Goal: Task Accomplishment & Management: Manage account settings

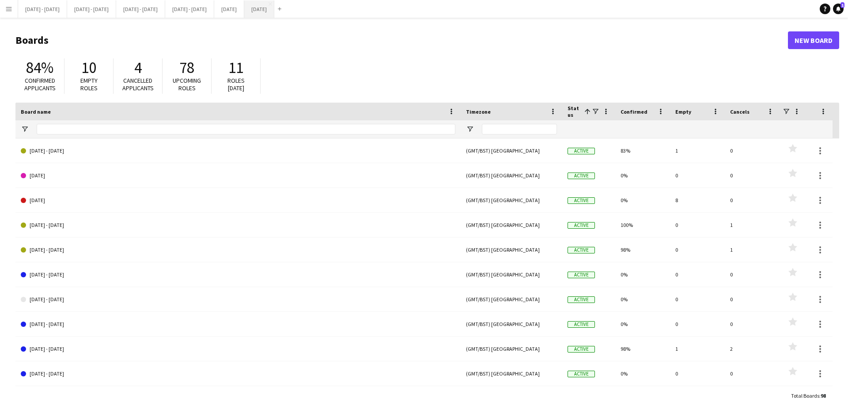
click at [274, 12] on button "[DATE] Close" at bounding box center [259, 8] width 30 height 17
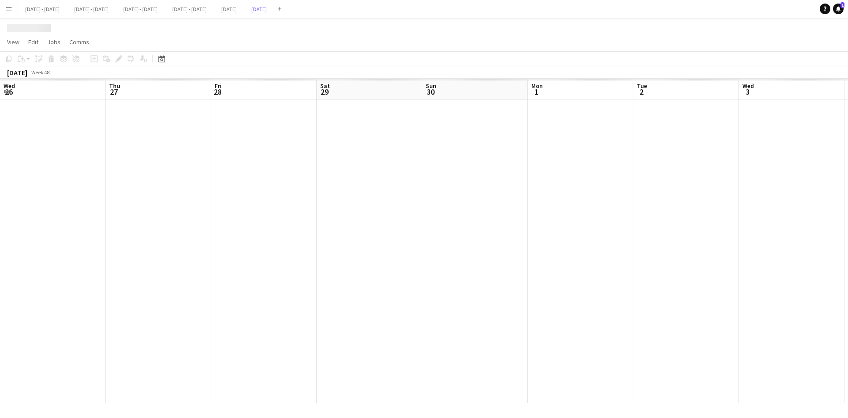
scroll to position [0, 304]
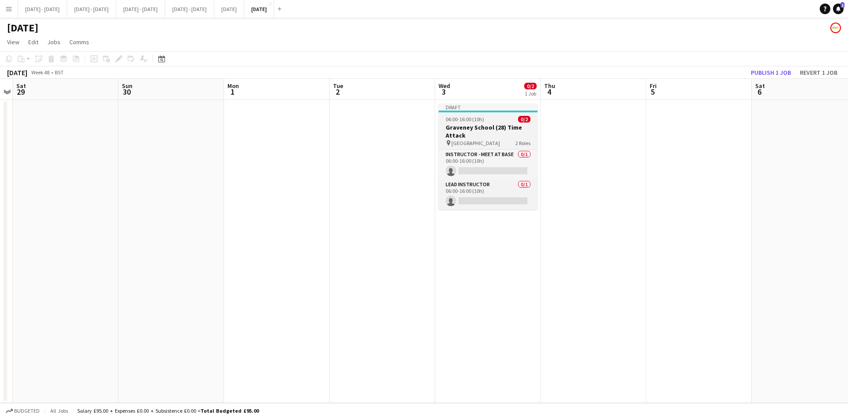
click at [501, 119] on div "06:00-16:00 (10h) 0/2" at bounding box center [488, 119] width 99 height 7
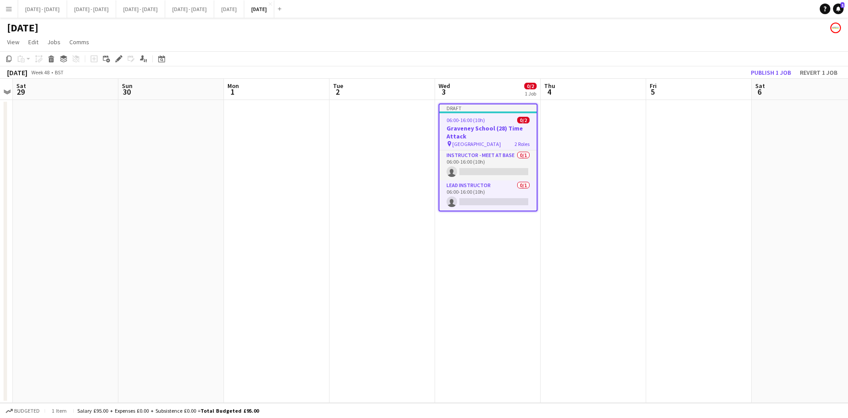
click at [501, 119] on div "06:00-16:00 (10h) 0/2" at bounding box center [488, 120] width 97 height 7
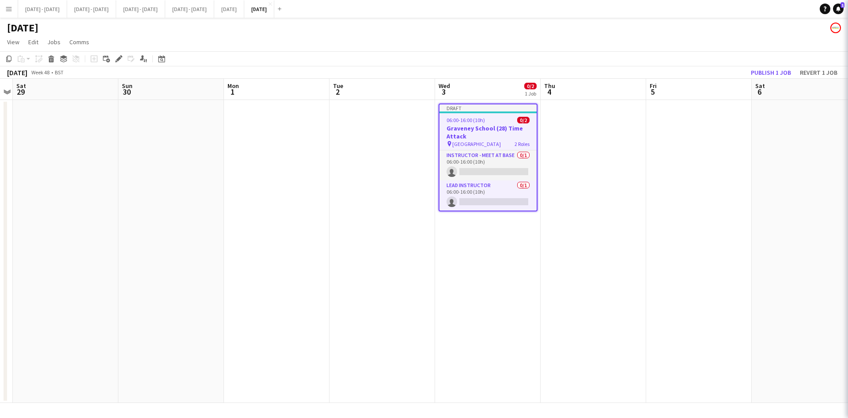
type input "**********"
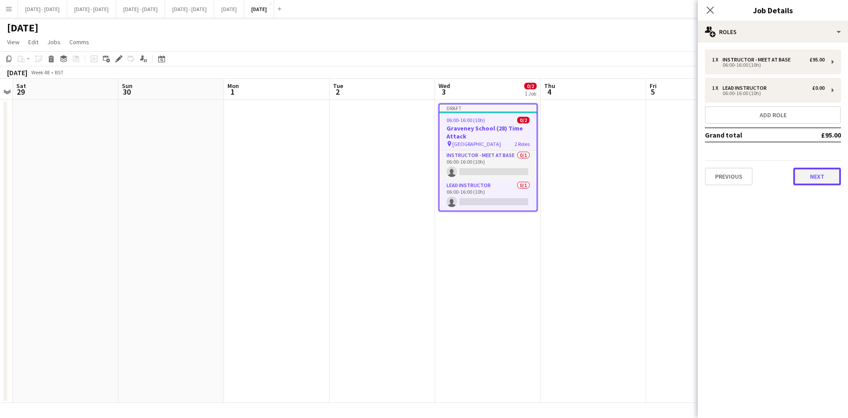
click at [813, 179] on button "Next" at bounding box center [818, 176] width 48 height 18
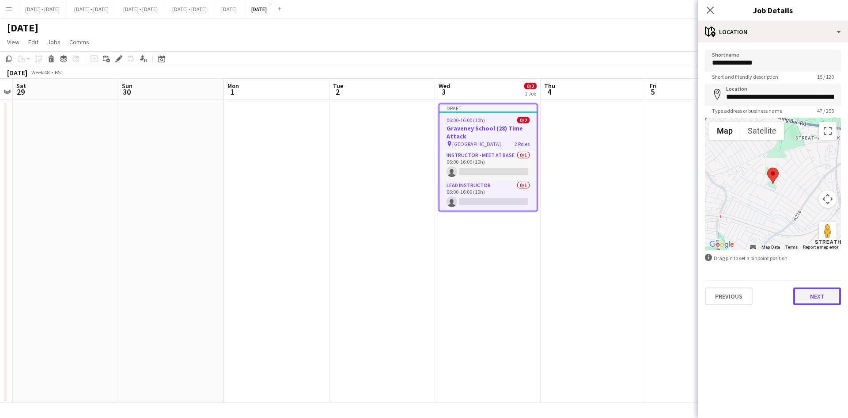
click at [809, 299] on button "Next" at bounding box center [818, 296] width 48 height 18
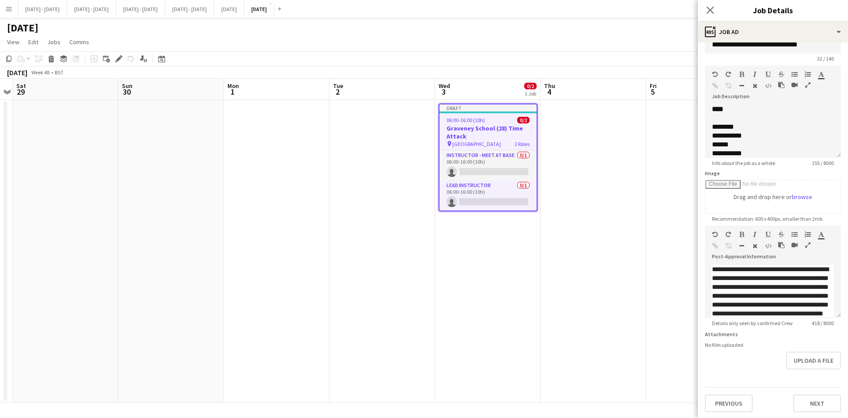
scroll to position [26, 0]
click at [794, 401] on button "Next" at bounding box center [818, 402] width 48 height 18
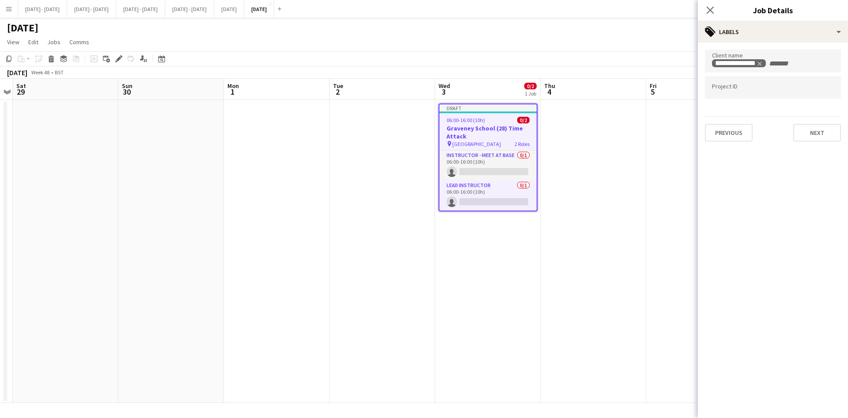
scroll to position [0, 0]
click at [711, 8] on icon "Close pop-in" at bounding box center [710, 10] width 8 height 8
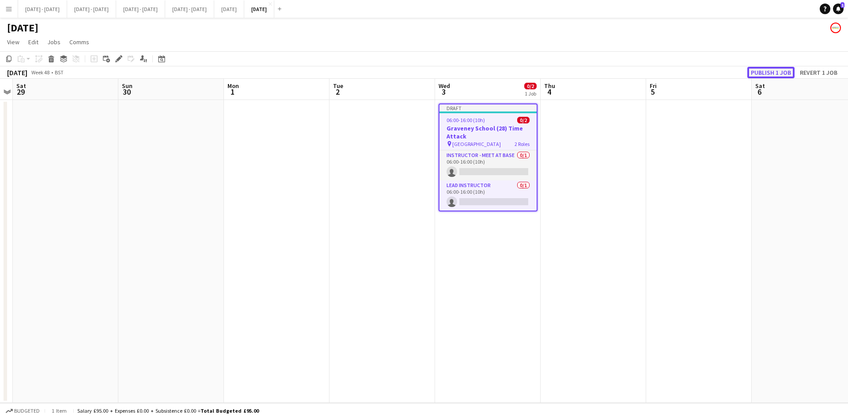
click at [767, 69] on button "Publish 1 job" at bounding box center [771, 72] width 47 height 11
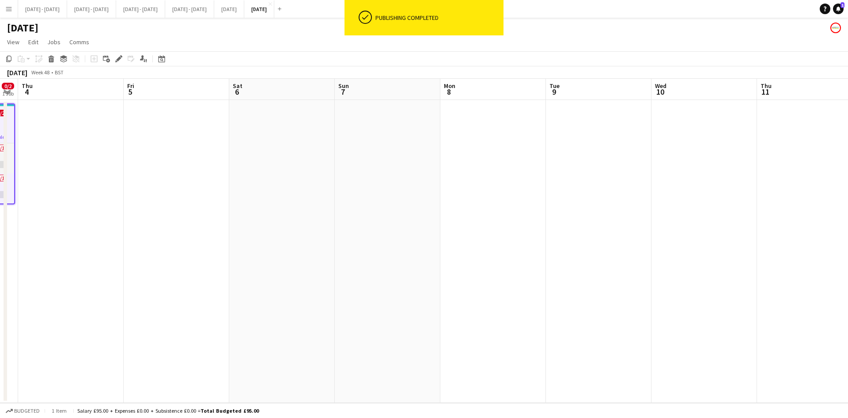
drag, startPoint x: 752, startPoint y: 181, endPoint x: 285, endPoint y: 224, distance: 469.1
click at [233, 215] on app-calendar-viewport "Mon 1 Tue 2 Wed 3 0/2 1 Job Thu 4 Fri 5 Sat 6 Sun 7 Mon 8 Tue 9 Wed 10 Thu 11 F…" at bounding box center [424, 241] width 848 height 324
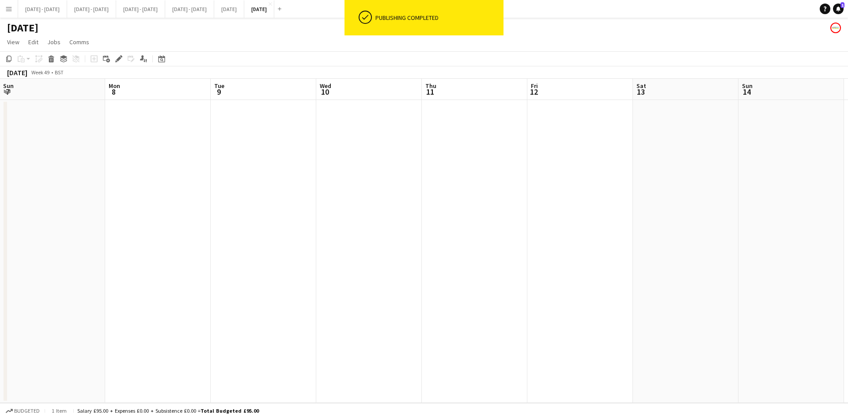
scroll to position [0, 301]
drag, startPoint x: 661, startPoint y: 210, endPoint x: 657, endPoint y: 250, distance: 39.6
click at [657, 250] on app-calendar-viewport "Tue 2 Wed 3 0/2 1 Job Thu 4 Fri 5 Sat 6 Sun 7 Mon 8 Tue 9 Wed 10 Thu 11 Fri 12 …" at bounding box center [424, 241] width 848 height 324
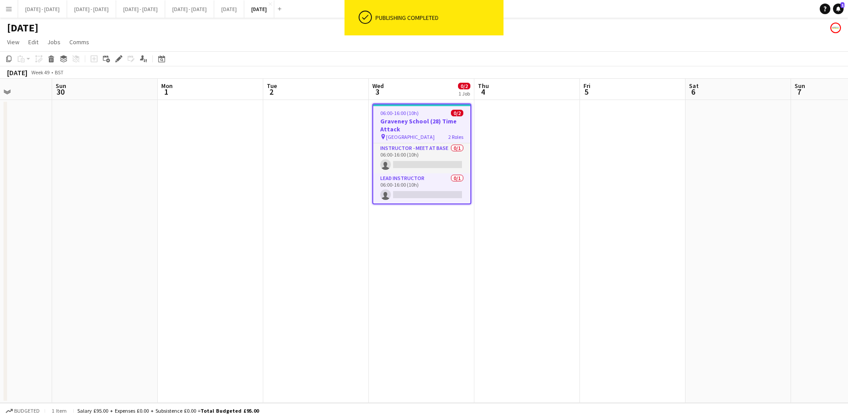
scroll to position [0, 255]
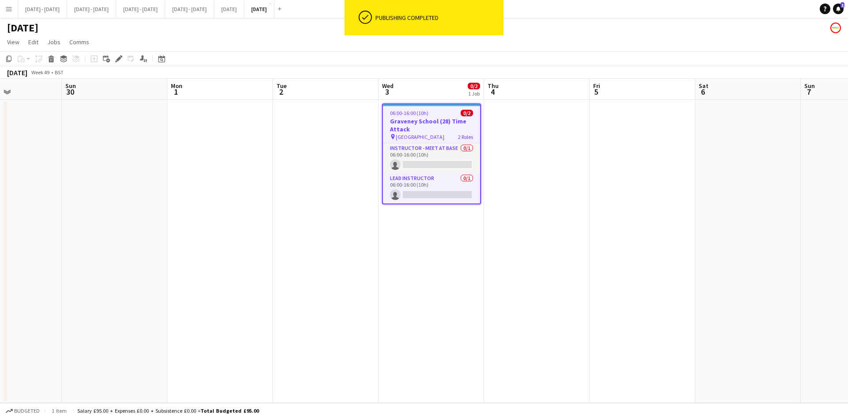
drag, startPoint x: 0, startPoint y: 256, endPoint x: 473, endPoint y: 252, distance: 472.8
click at [473, 252] on app-calendar-viewport "Thu 27 Fri 28 Sat 29 Sun 30 Mon 1 Tue 2 Wed 3 0/2 1 Job Thu 4 Fri 5 Sat 6 Sun 7…" at bounding box center [424, 241] width 848 height 324
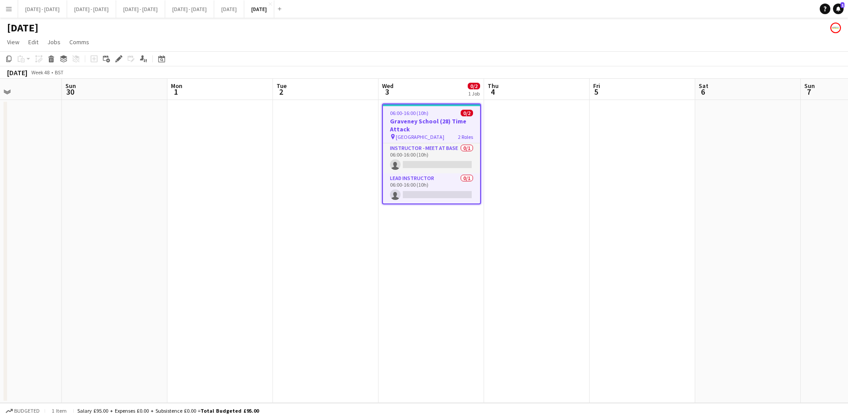
click at [520, 143] on app-date-cell at bounding box center [537, 251] width 106 height 303
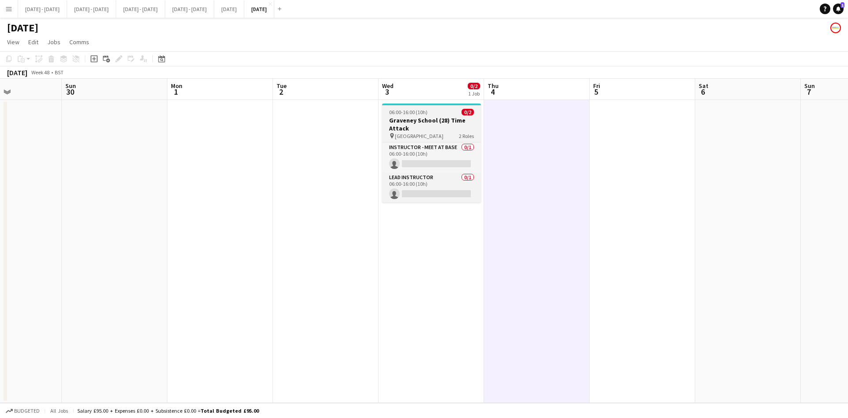
click at [445, 116] on app-job-card "06:00-16:00 (10h) 0/2 Graveney School (28) Time Attack pin Graveney School 2 Ro…" at bounding box center [431, 152] width 99 height 99
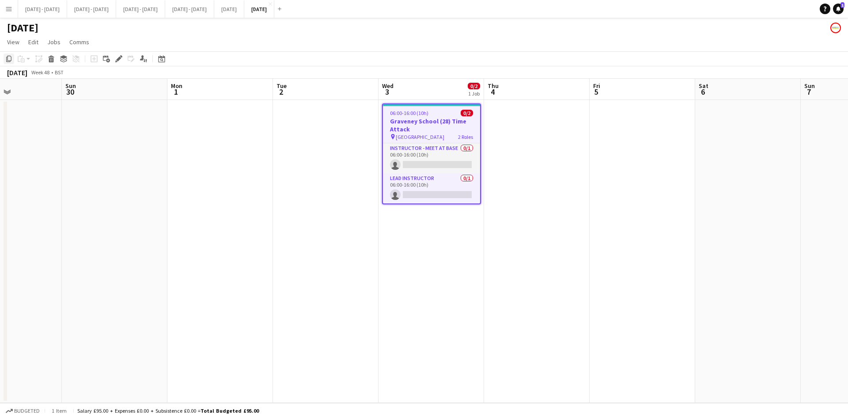
click at [8, 58] on icon "Copy" at bounding box center [8, 58] width 7 height 7
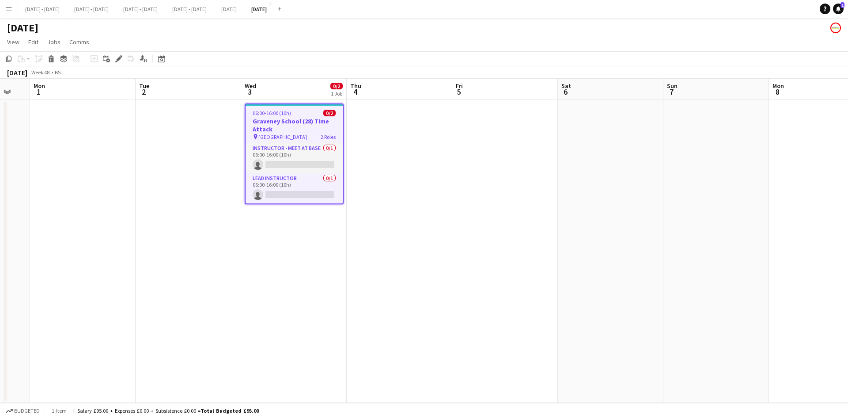
scroll to position [0, 309]
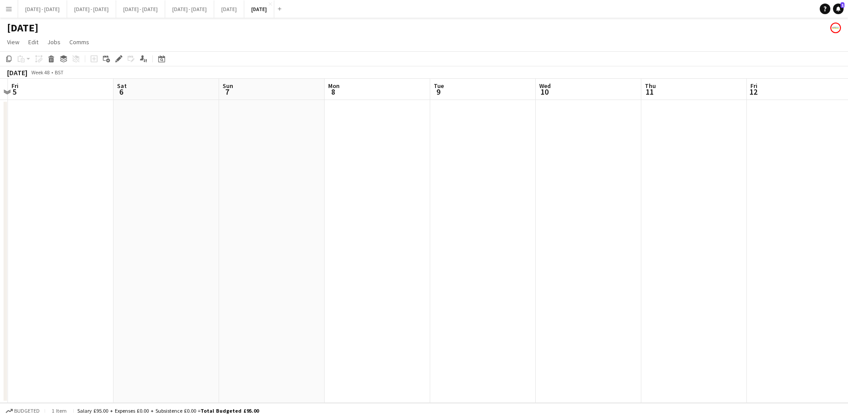
drag, startPoint x: 703, startPoint y: 218, endPoint x: 121, endPoint y: 295, distance: 587.0
click at [121, 295] on app-calendar-viewport "Tue 2 Wed 3 0/2 1 Job Thu 4 Fri 5 Sat 6 Sun 7 Mon 8 Tue 9 Wed 10 Thu 11 Fri 12 …" at bounding box center [424, 241] width 848 height 324
click at [698, 142] on app-date-cell at bounding box center [695, 251] width 106 height 303
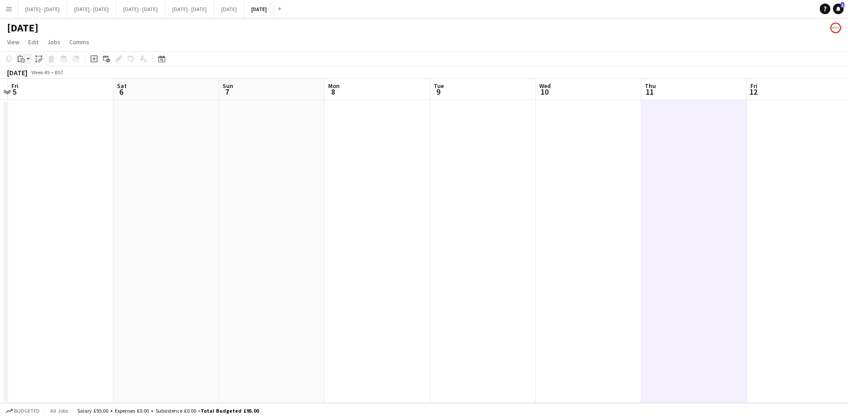
click at [20, 58] on icon "Paste" at bounding box center [21, 58] width 7 height 7
click at [34, 72] on link "Paste Ctrl+V" at bounding box center [64, 76] width 83 height 8
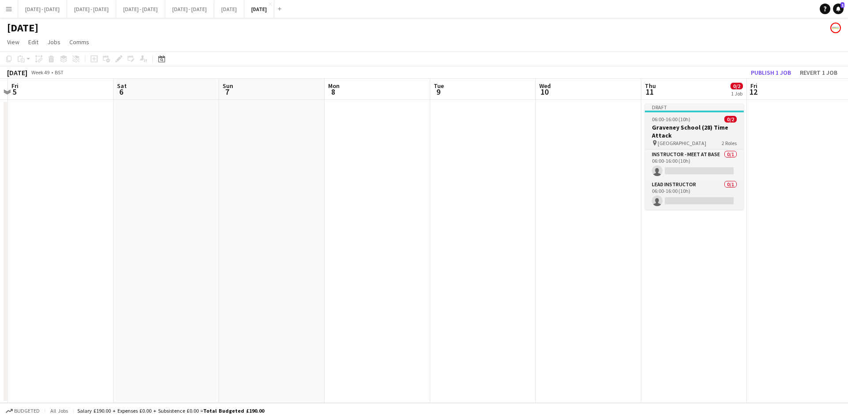
click at [704, 121] on div "06:00-16:00 (10h) 0/2" at bounding box center [694, 119] width 99 height 7
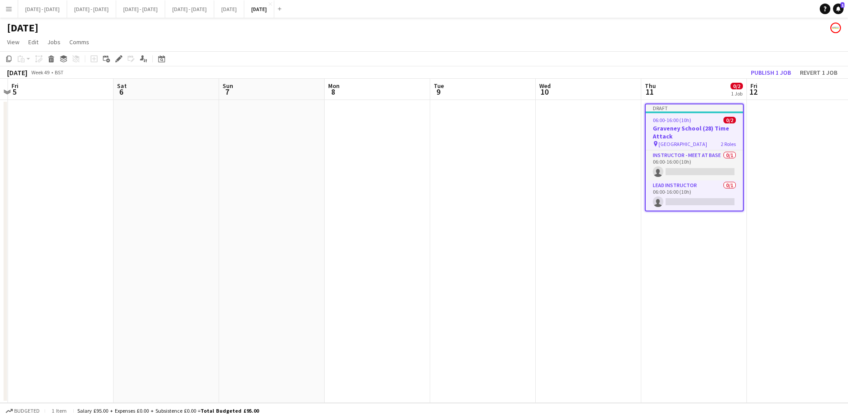
click at [704, 121] on div "06:00-16:00 (10h) 0/2" at bounding box center [694, 120] width 97 height 7
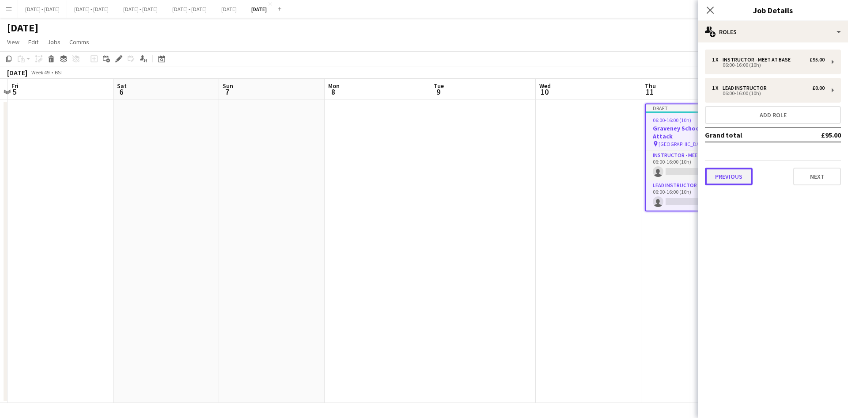
click at [736, 182] on button "Previous" at bounding box center [729, 176] width 48 height 18
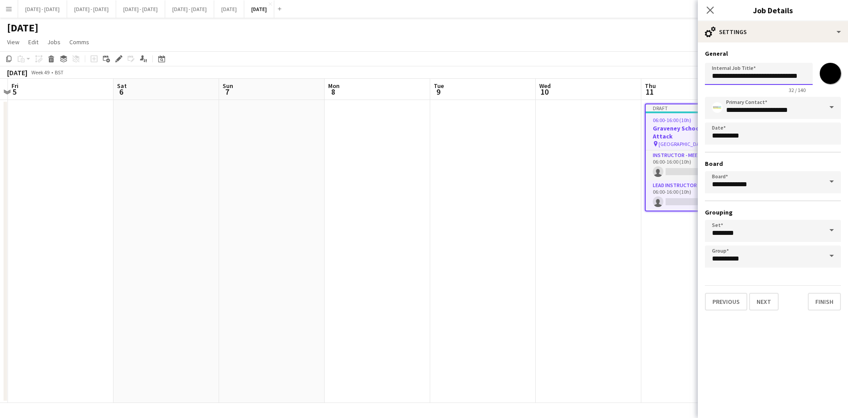
click at [732, 71] on input "**********" at bounding box center [759, 74] width 108 height 22
type input "**********"
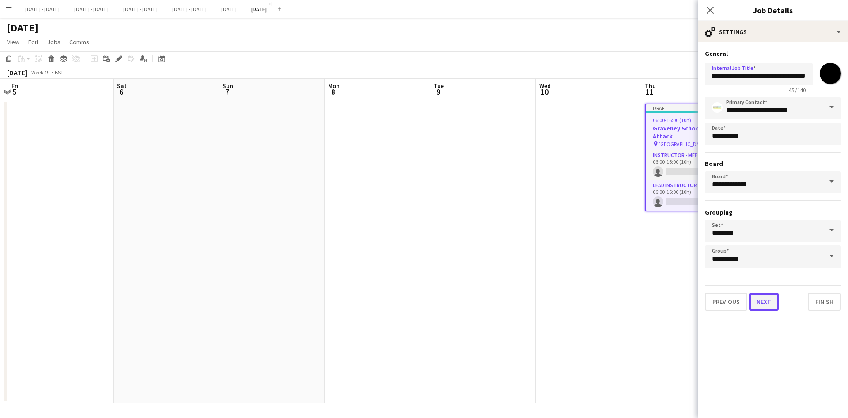
click at [763, 299] on button "Next" at bounding box center [764, 302] width 30 height 18
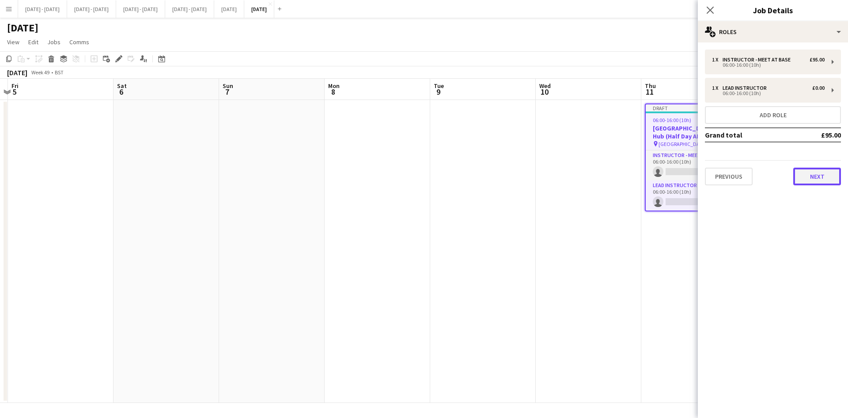
click at [802, 176] on button "Next" at bounding box center [818, 176] width 48 height 18
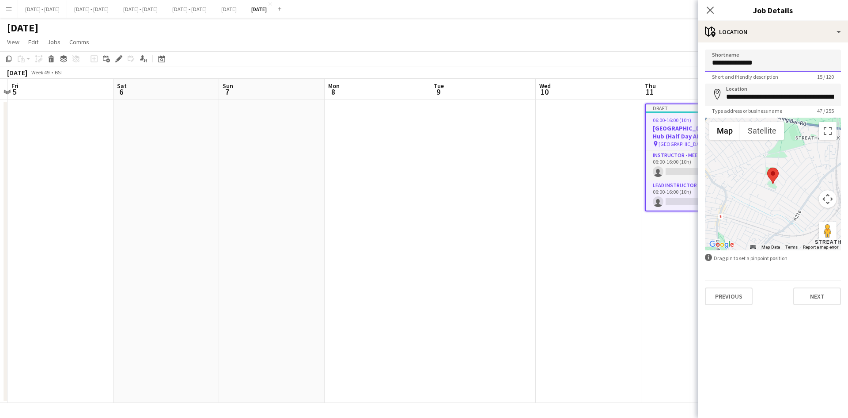
click at [753, 61] on input "**********" at bounding box center [773, 60] width 136 height 22
type input "**********"
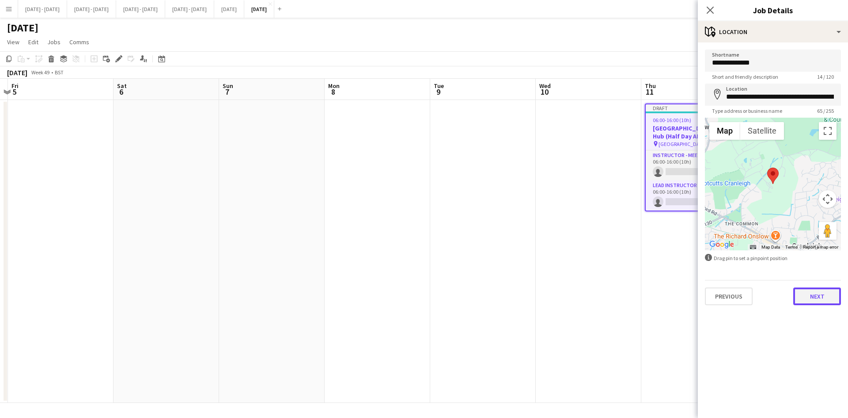
click at [814, 294] on button "Next" at bounding box center [818, 296] width 48 height 18
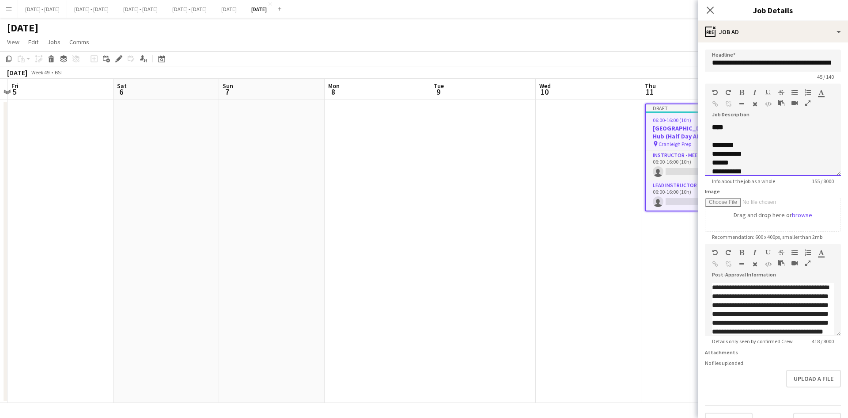
click at [724, 149] on div "********" at bounding box center [763, 145] width 102 height 9
click at [719, 155] on span "**********" at bounding box center [727, 153] width 30 height 7
click at [730, 163] on div "******" at bounding box center [766, 162] width 109 height 9
click at [739, 303] on span "**********" at bounding box center [770, 327] width 117 height 86
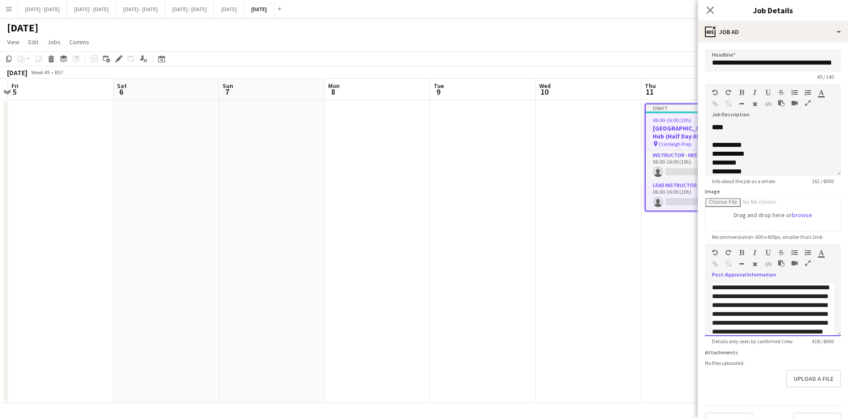
click at [739, 303] on span "**********" at bounding box center [770, 327] width 117 height 86
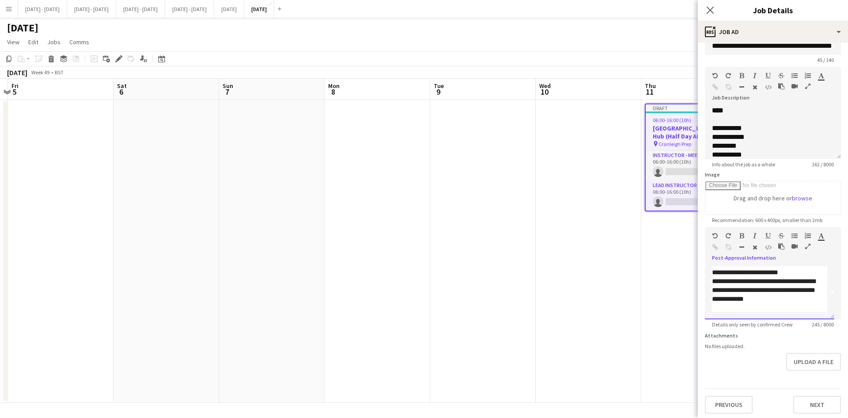
scroll to position [26, 0]
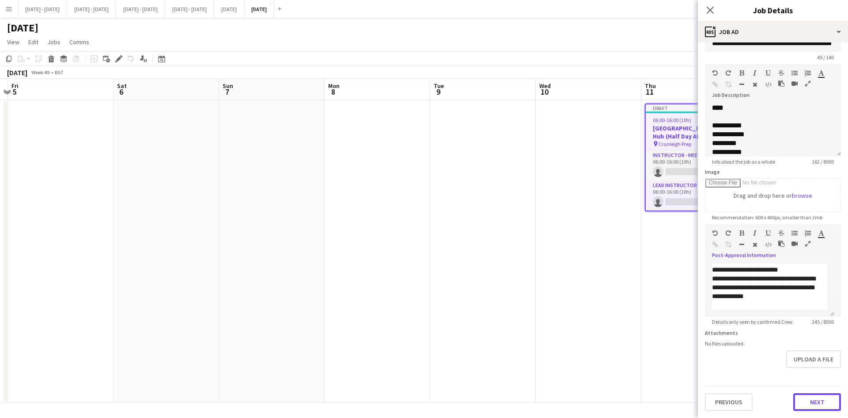
click at [798, 399] on button "Next" at bounding box center [818, 402] width 48 height 18
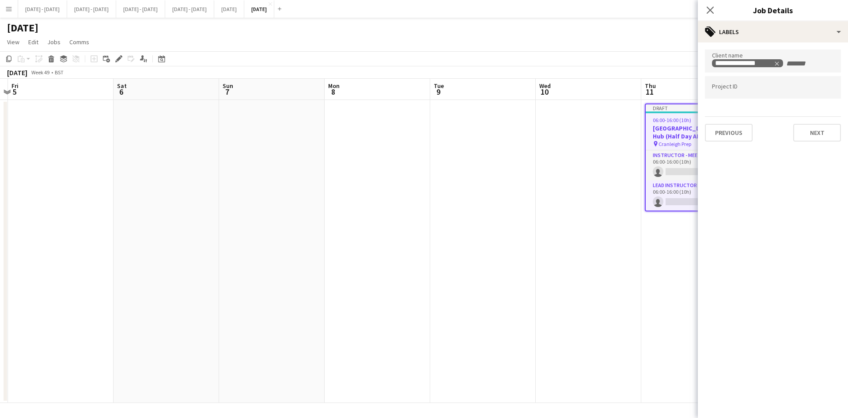
scroll to position [0, 0]
click at [779, 62] on icon "Remove tag" at bounding box center [777, 64] width 6 height 6
type input "**********"
click at [807, 129] on button "Next" at bounding box center [818, 133] width 48 height 18
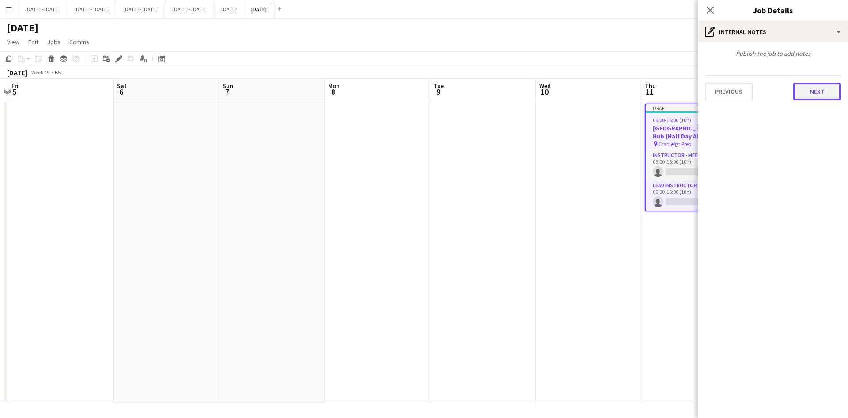
click at [813, 94] on button "Next" at bounding box center [818, 92] width 48 height 18
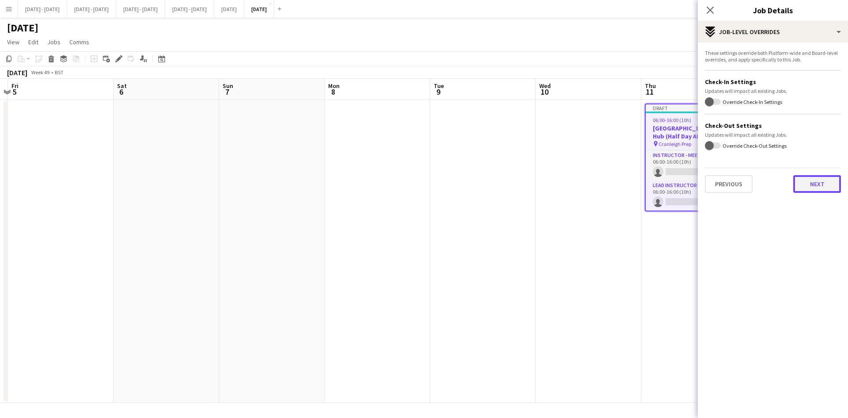
click at [806, 184] on button "Next" at bounding box center [818, 184] width 48 height 18
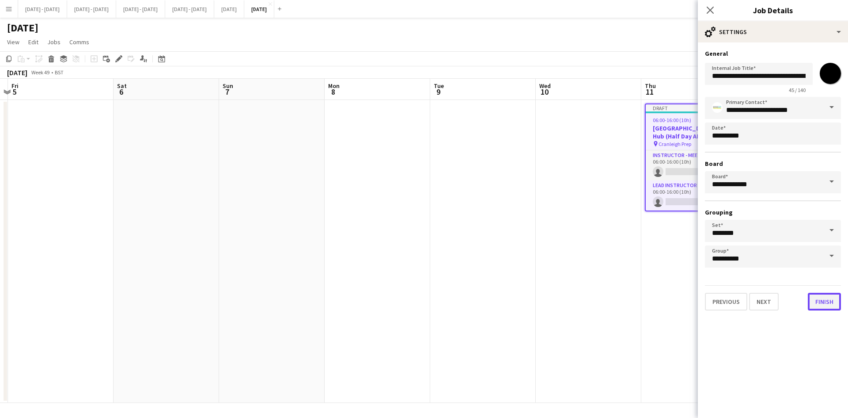
click at [824, 306] on button "Finish" at bounding box center [824, 302] width 33 height 18
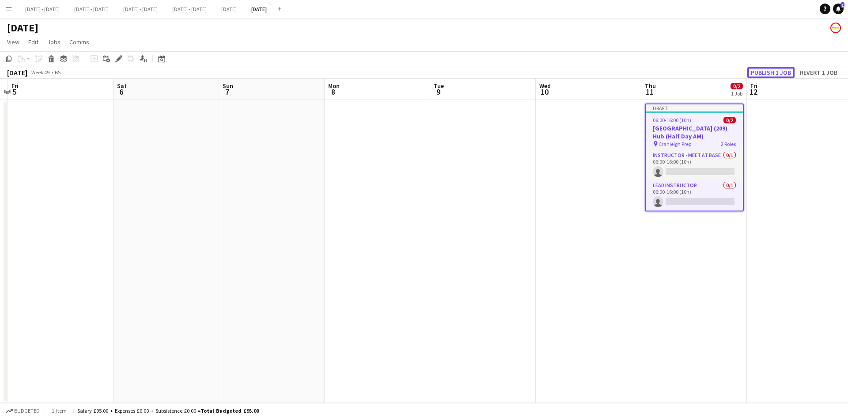
click at [758, 70] on button "Publish 1 job" at bounding box center [771, 72] width 47 height 11
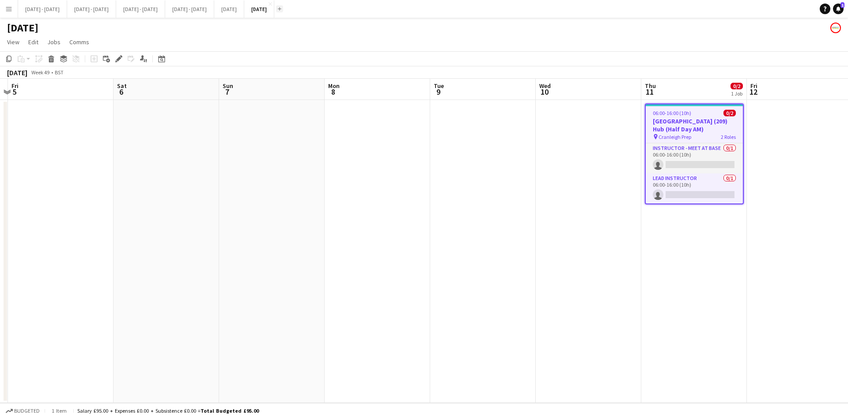
click at [281, 8] on app-icon "Add" at bounding box center [280, 9] width 4 height 4
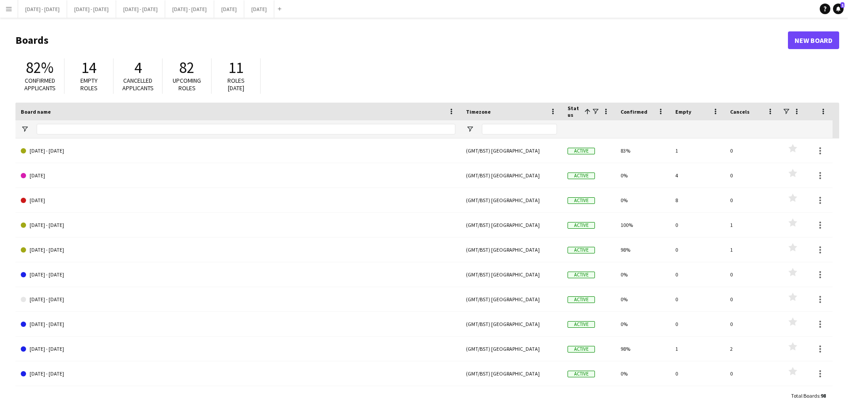
click at [9, 8] on app-icon "Menu" at bounding box center [8, 8] width 7 height 7
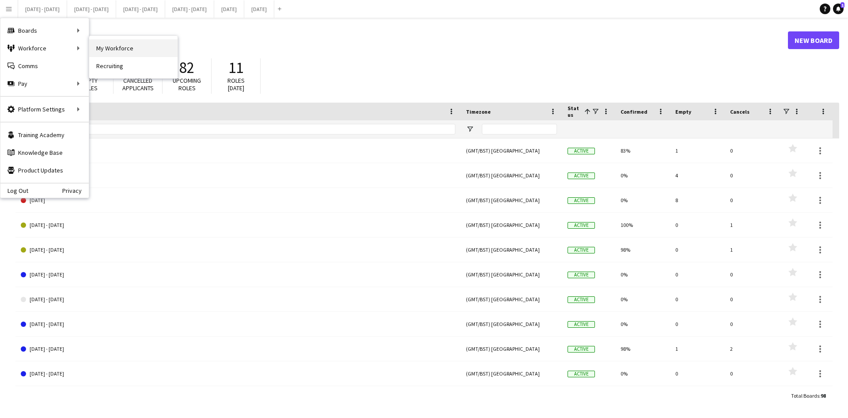
click at [101, 47] on link "My Workforce" at bounding box center [133, 48] width 88 height 18
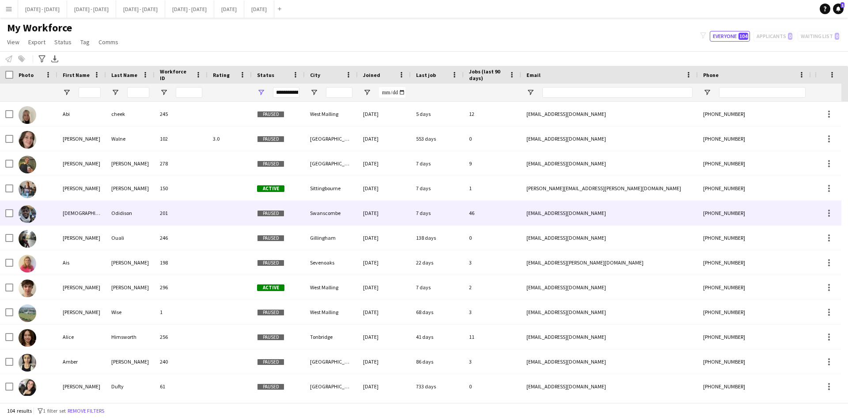
click at [70, 212] on div "[DEMOGRAPHIC_DATA]" at bounding box center [81, 213] width 49 height 24
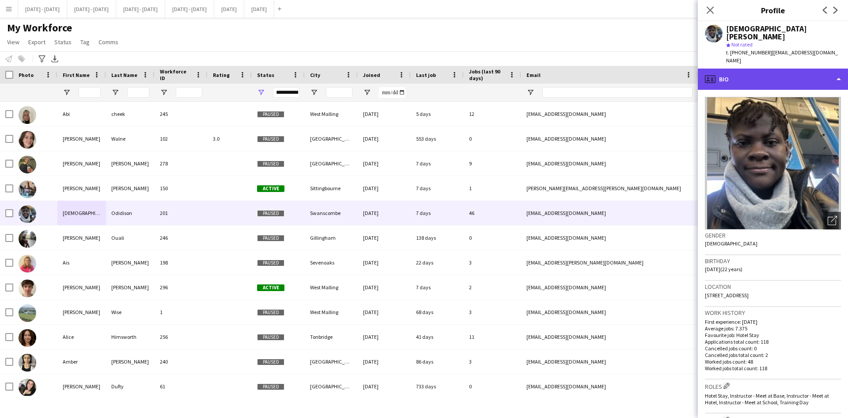
click at [840, 68] on div "profile Bio" at bounding box center [773, 78] width 150 height 21
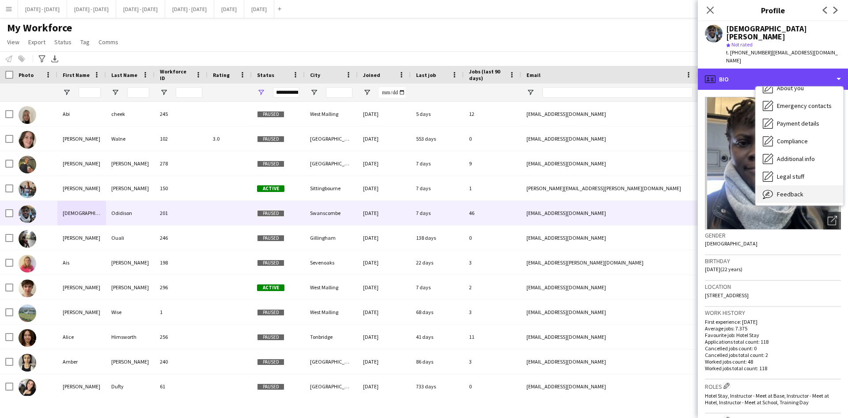
scroll to position [83, 0]
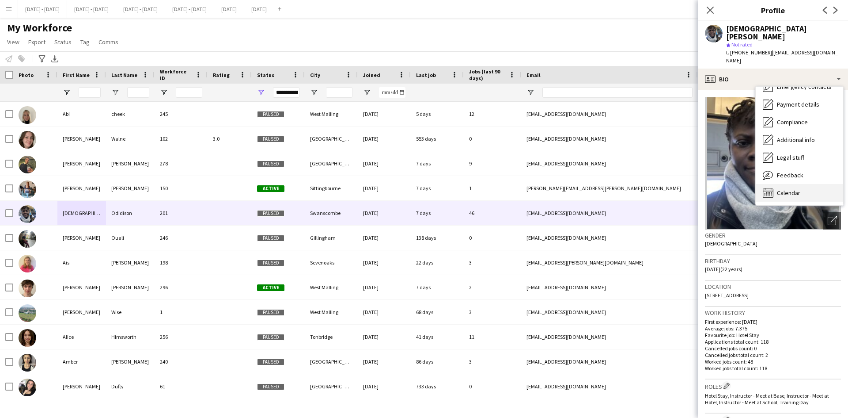
click at [801, 184] on div "Calendar Calendar" at bounding box center [799, 193] width 87 height 18
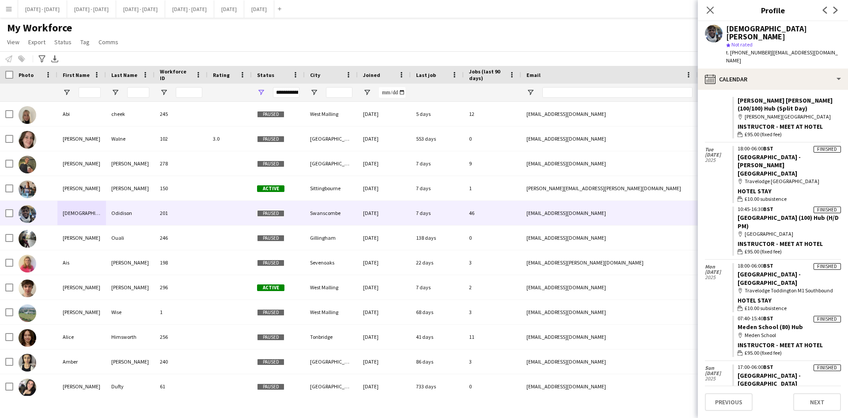
scroll to position [1118, 0]
